Goal: Task Accomplishment & Management: Manage account settings

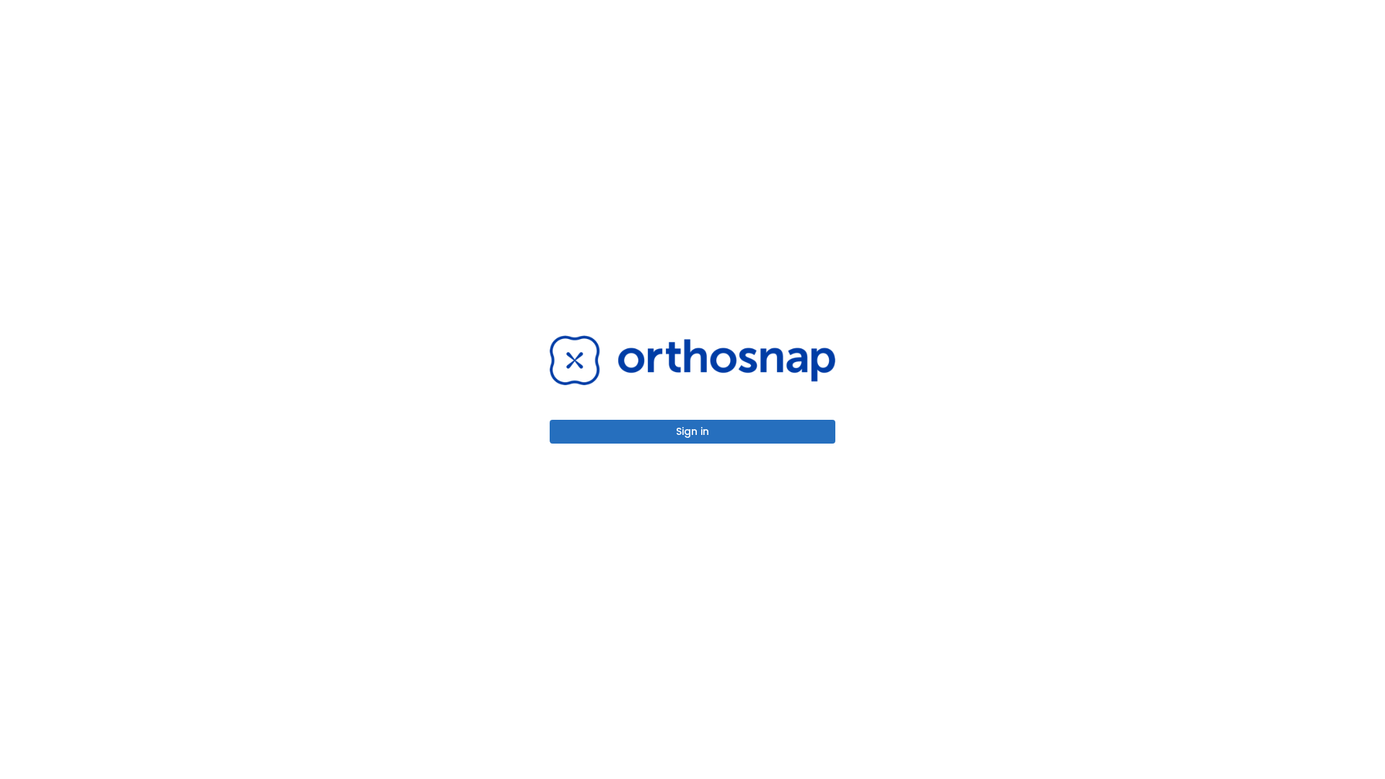
click at [692, 431] on button "Sign in" at bounding box center [692, 432] width 286 height 24
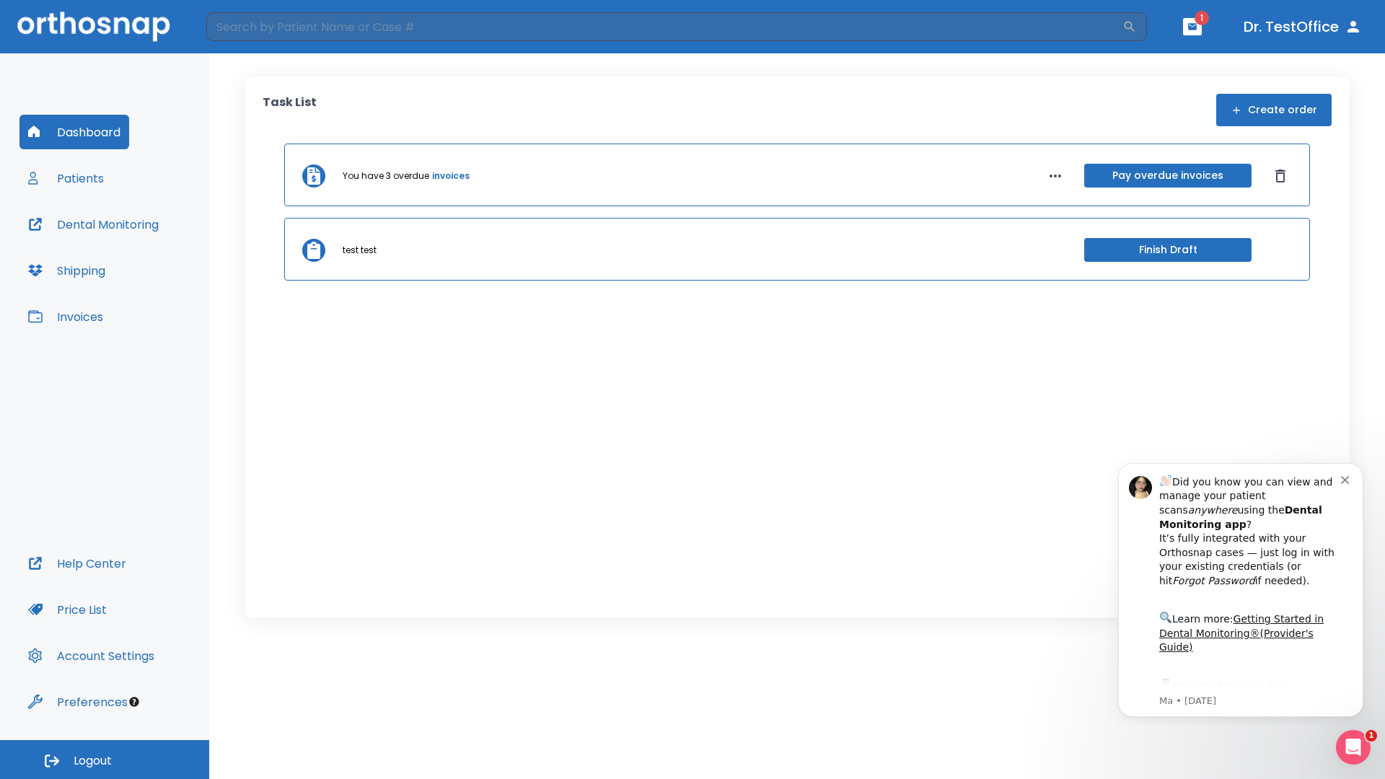
click at [105, 759] on span "Logout" at bounding box center [93, 761] width 38 height 16
